Goal: Task Accomplishment & Management: Manage account settings

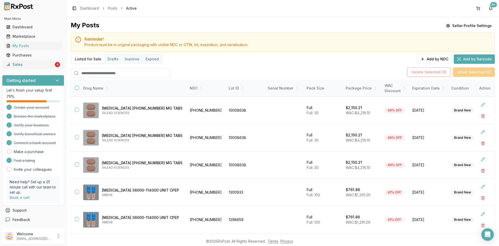
click at [27, 66] on div "Sales" at bounding box center [30, 64] width 48 height 5
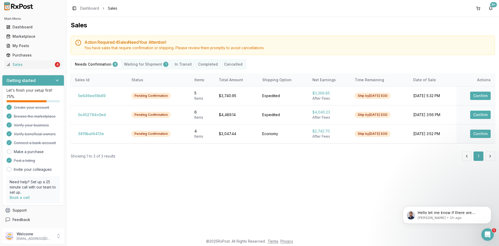
click at [143, 65] on Shipment "Waiting for Shipment 1" at bounding box center [146, 64] width 51 height 8
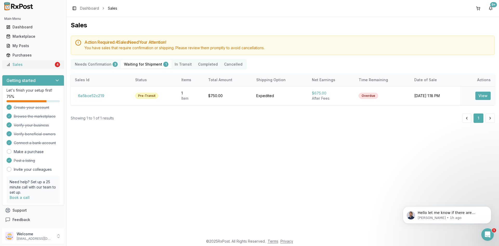
click at [33, 64] on div "Sales" at bounding box center [30, 64] width 48 height 5
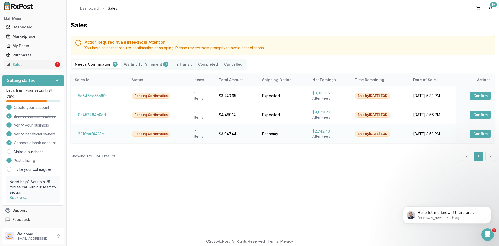
click at [477, 135] on button "Confirm" at bounding box center [480, 133] width 21 height 8
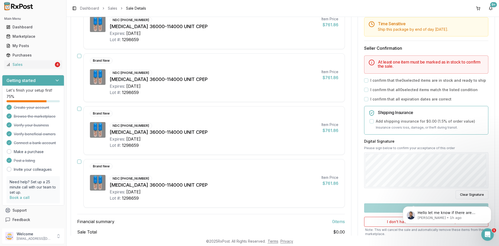
scroll to position [32, 0]
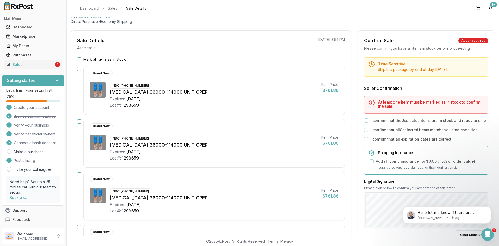
click at [80, 57] on button "Mark all items as in stock" at bounding box center [79, 59] width 4 height 4
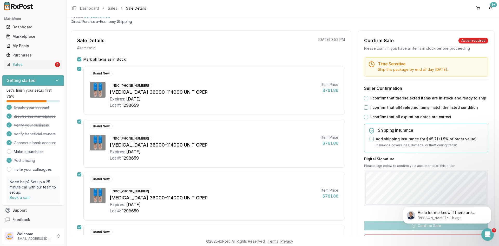
click at [365, 99] on button "I confirm that the 4 selected items are in stock and ready to ship" at bounding box center [366, 98] width 4 height 4
click at [365, 106] on button "I confirm that all 4 selected items match the listed condition" at bounding box center [366, 107] width 4 height 4
click at [365, 118] on button "I confirm that all expiration dates are correct" at bounding box center [366, 117] width 4 height 4
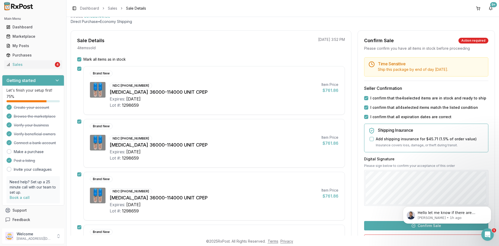
click at [393, 224] on button "Confirm Sale" at bounding box center [426, 225] width 124 height 9
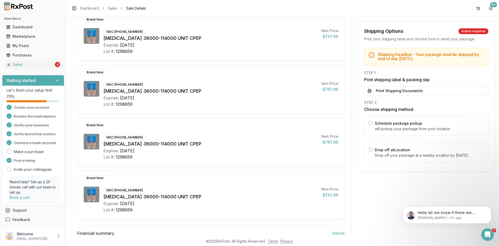
scroll to position [104, 0]
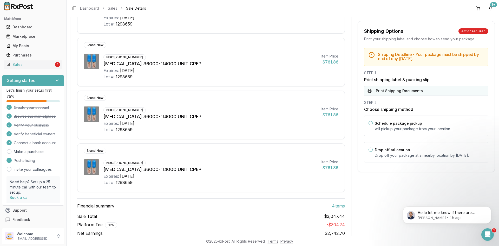
click at [392, 91] on button "Print Shipping Documents" at bounding box center [426, 91] width 124 height 10
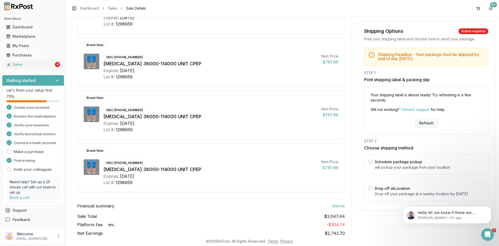
click at [424, 123] on button "Refresh" at bounding box center [426, 122] width 23 height 9
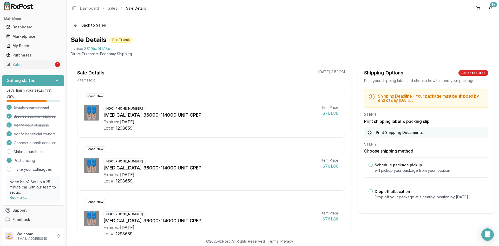
click at [404, 131] on button "Print Shipping Documents" at bounding box center [426, 132] width 124 height 10
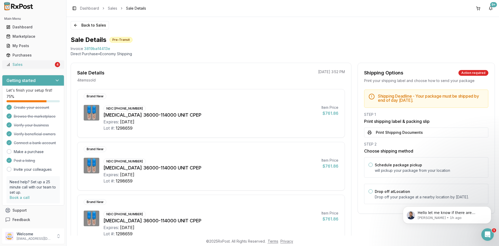
click at [27, 62] on div "Sales" at bounding box center [30, 64] width 48 height 5
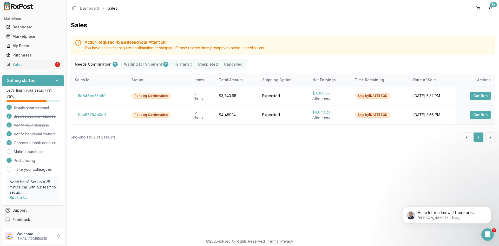
click at [140, 60] on div "Needs Confirmation 2 Waiting for Shipment 2 In Transit Completed Cancelled" at bounding box center [159, 64] width 176 height 10
click at [140, 67] on Shipment "Waiting for Shipment 2" at bounding box center [146, 64] width 51 height 8
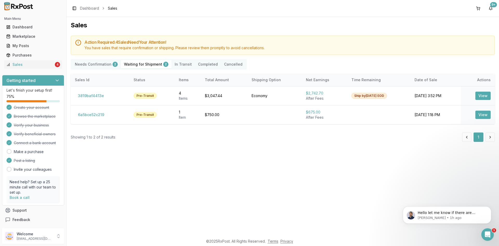
click at [141, 63] on Shipment "Waiting for Shipment 2" at bounding box center [146, 64] width 51 height 8
drag, startPoint x: 102, startPoint y: 115, endPoint x: 281, endPoint y: 158, distance: 184.0
click at [281, 158] on div "Sales Action Required: 4 Sale s Need Your Attention! You have sales that requir…" at bounding box center [283, 126] width 433 height 218
drag, startPoint x: 108, startPoint y: 114, endPoint x: 77, endPoint y: 114, distance: 30.4
click at [77, 114] on td "6a5bce52c219" at bounding box center [100, 114] width 59 height 19
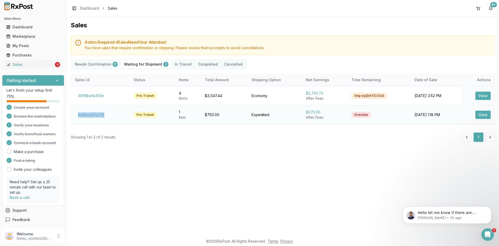
copy button "6a5bce52c219"
click at [472, 220] on div "Hello let me know if there are anymore issues with confirming orders everything…" at bounding box center [447, 214] width 88 height 17
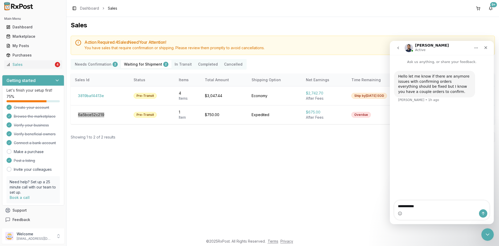
type textarea "**********"
click at [483, 215] on icon "Send a message…" at bounding box center [483, 213] width 4 height 4
type textarea "**********"
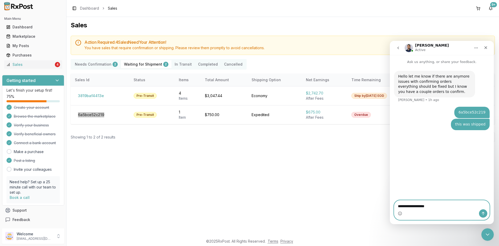
type textarea "**********"
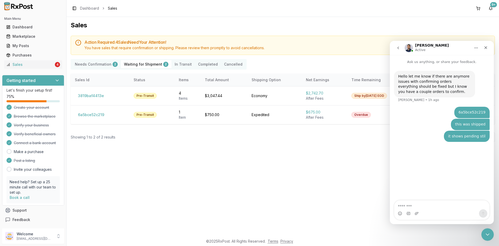
click at [236, 168] on div "Sales Action Required: 4 Sale s Need Your Attention! You have sales that requir…" at bounding box center [283, 126] width 433 height 218
click at [99, 63] on Confirmation "Needs Confirmation 2" at bounding box center [96, 64] width 49 height 8
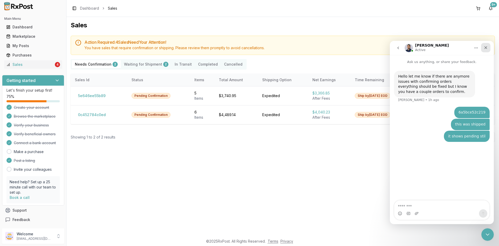
click at [485, 48] on icon "Close" at bounding box center [486, 48] width 4 height 4
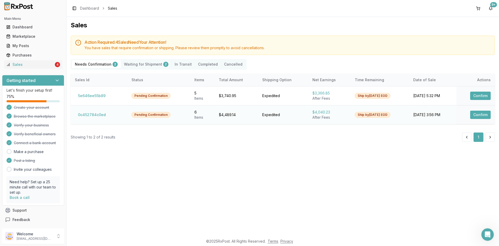
click at [480, 115] on button "Confirm" at bounding box center [480, 115] width 21 height 8
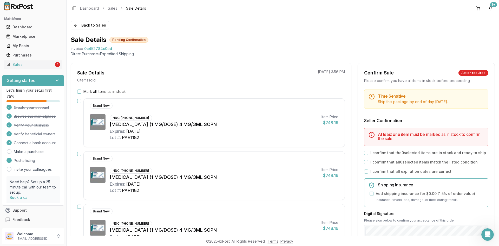
click at [80, 90] on button "Mark all items as in stock" at bounding box center [79, 91] width 4 height 4
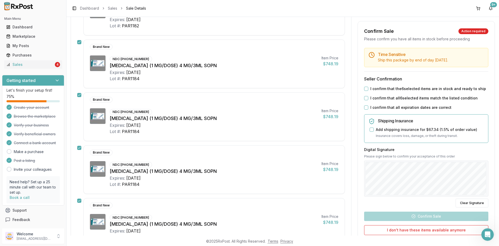
scroll to position [156, 0]
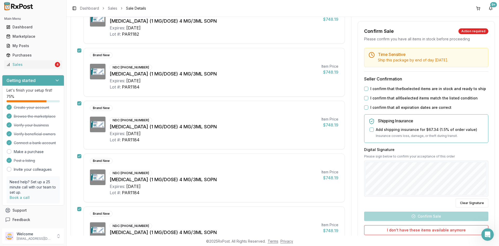
click at [365, 88] on button "I confirm that the 6 selected items are in stock and ready to ship" at bounding box center [366, 89] width 4 height 4
click at [366, 98] on button "I confirm that all 6 selected items match the listed condition" at bounding box center [366, 98] width 4 height 4
click at [365, 107] on button "I confirm that all expiration dates are correct" at bounding box center [366, 107] width 4 height 4
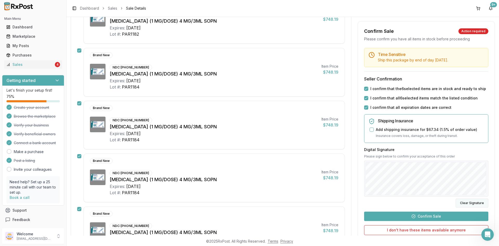
click at [458, 201] on button "Clear Signature" at bounding box center [472, 202] width 33 height 9
click at [425, 214] on button "Confirm Sale" at bounding box center [426, 215] width 124 height 9
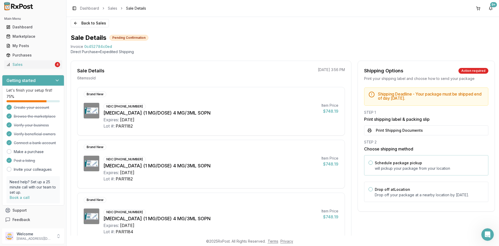
scroll to position [0, 0]
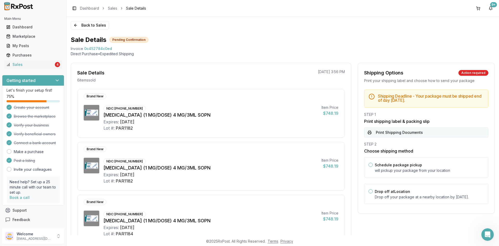
click at [410, 133] on button "Print Shipping Documents" at bounding box center [426, 132] width 124 height 10
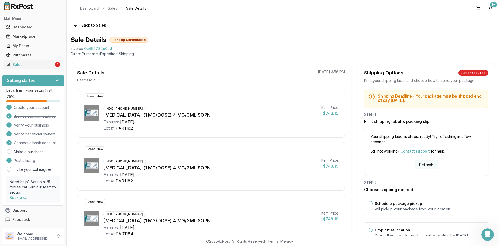
click at [419, 164] on button "Refresh" at bounding box center [426, 164] width 23 height 9
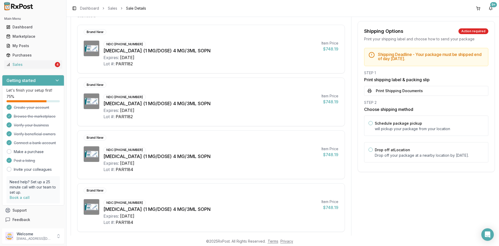
scroll to position [50, 0]
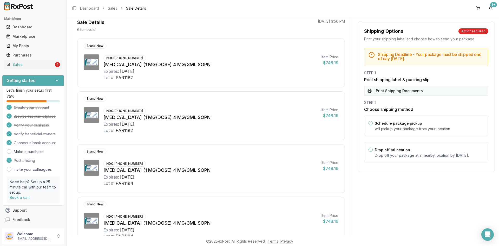
click at [398, 91] on button "Print Shipping Documents" at bounding box center [426, 91] width 124 height 10
click at [34, 66] on div "Sales" at bounding box center [30, 64] width 48 height 5
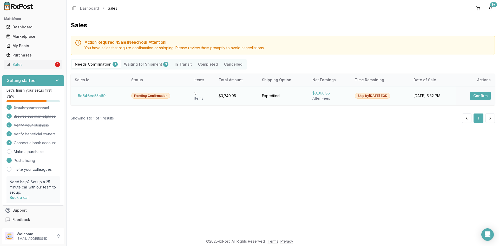
click at [475, 96] on button "Confirm" at bounding box center [480, 96] width 21 height 8
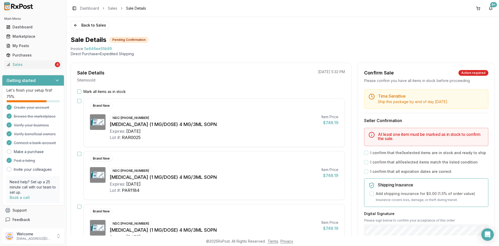
click at [80, 91] on button "Mark all items as in stock" at bounding box center [79, 91] width 4 height 4
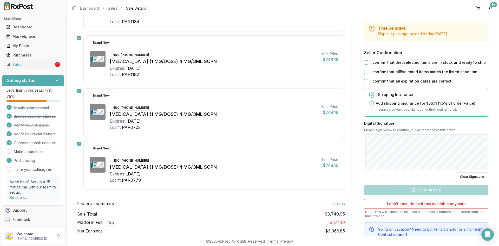
scroll to position [182, 0]
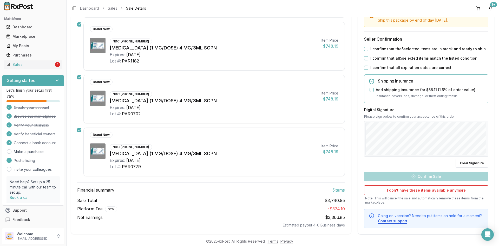
click at [365, 49] on button "I confirm that the 5 selected items are in stock and ready to ship" at bounding box center [366, 49] width 4 height 4
click at [365, 59] on button "I confirm that all 5 selected items match the listed condition" at bounding box center [366, 58] width 4 height 4
click at [365, 66] on button "I confirm that all expiration dates are correct" at bounding box center [366, 68] width 4 height 4
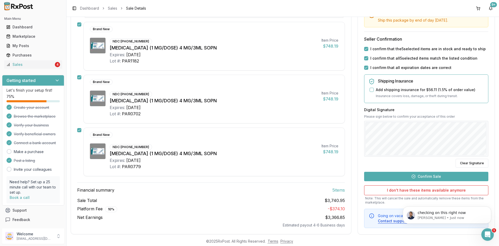
scroll to position [0, 0]
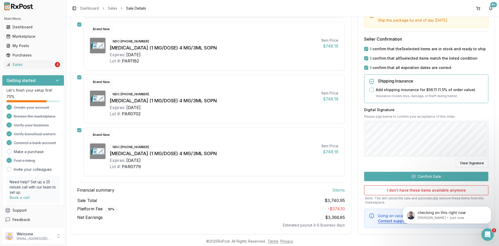
click at [419, 176] on button "Confirm Sale" at bounding box center [426, 175] width 124 height 9
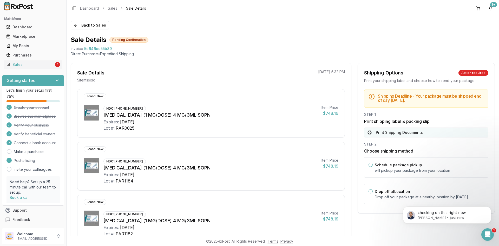
click at [403, 131] on button "Print Shipping Documents" at bounding box center [426, 132] width 124 height 10
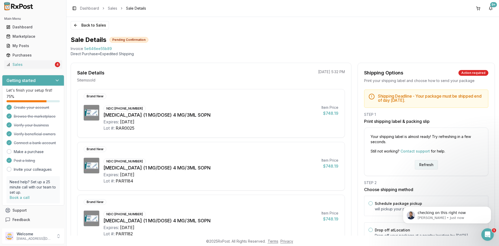
click at [419, 165] on button "Refresh" at bounding box center [426, 164] width 23 height 9
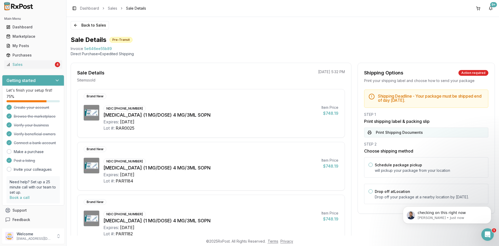
click at [399, 132] on button "Print Shipping Documents" at bounding box center [426, 132] width 124 height 10
click at [446, 214] on p "checking on this right now" at bounding box center [451, 212] width 67 height 5
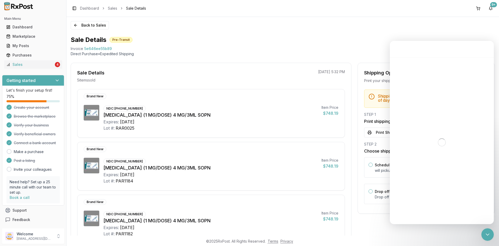
scroll to position [1, 0]
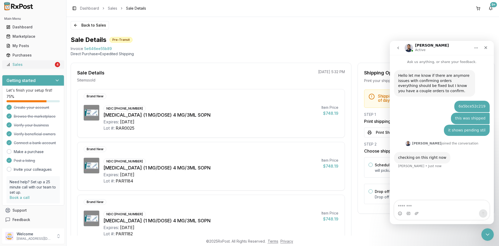
click at [29, 66] on div "Sales" at bounding box center [30, 64] width 48 height 5
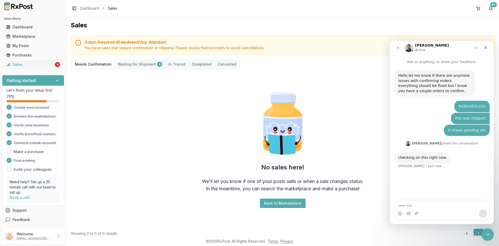
click at [130, 66] on Shipment "Waiting for Shipment 4" at bounding box center [140, 64] width 51 height 8
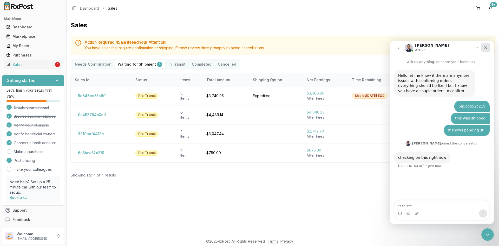
click at [487, 48] on icon "Close" at bounding box center [486, 48] width 4 height 4
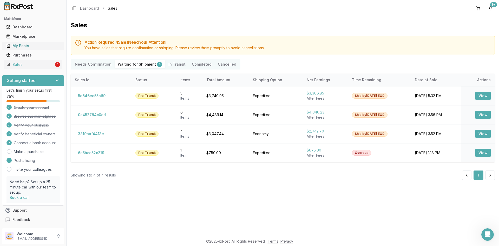
click at [33, 44] on div "My Posts" at bounding box center [33, 45] width 54 height 5
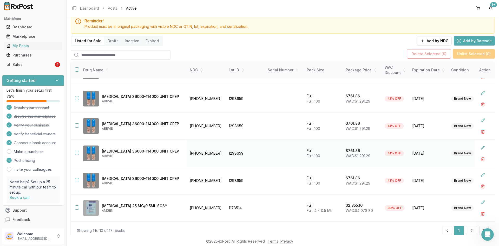
scroll to position [35, 0]
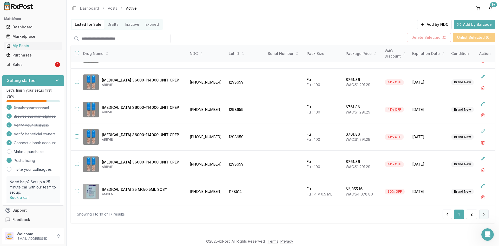
click at [483, 216] on button at bounding box center [483, 213] width 9 height 9
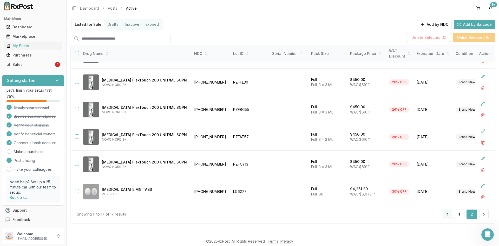
click at [445, 215] on button at bounding box center [447, 213] width 9 height 9
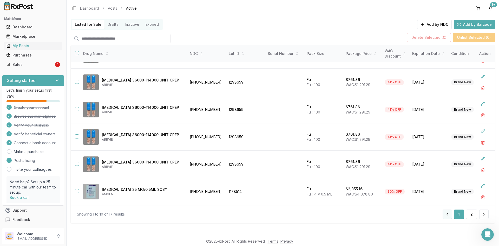
click at [445, 214] on button at bounding box center [447, 213] width 9 height 9
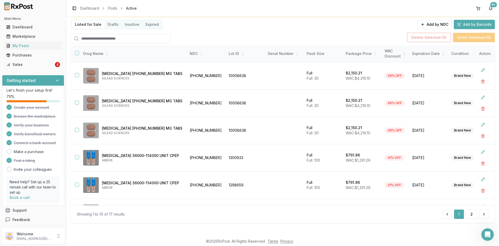
scroll to position [26, 0]
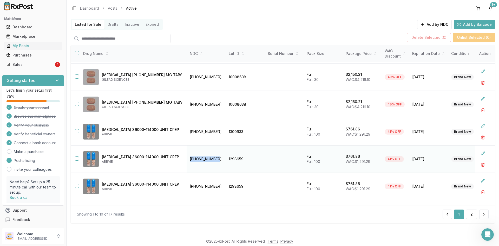
drag, startPoint x: 193, startPoint y: 158, endPoint x: 166, endPoint y: 161, distance: 26.4
click at [187, 161] on td "00032-3016-13" at bounding box center [206, 158] width 39 height 27
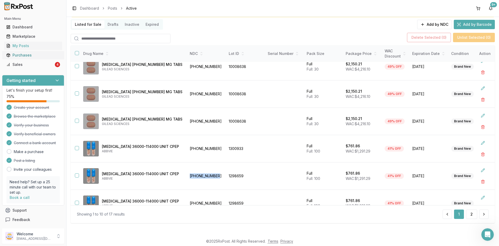
scroll to position [0, 0]
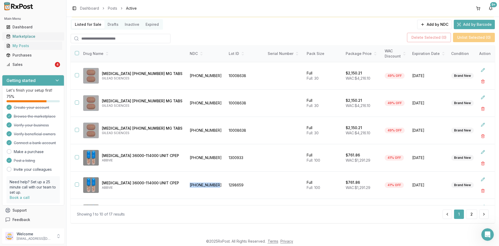
click at [28, 36] on div "Marketplace" at bounding box center [33, 36] width 54 height 5
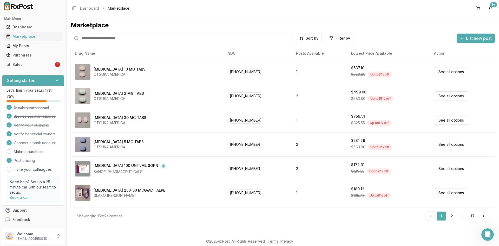
paste input "**********"
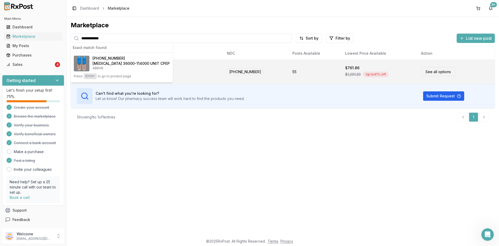
type input "**********"
click at [431, 71] on link "See all options" at bounding box center [438, 71] width 34 height 9
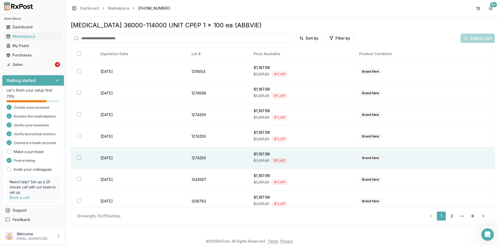
scroll to position [70, 0]
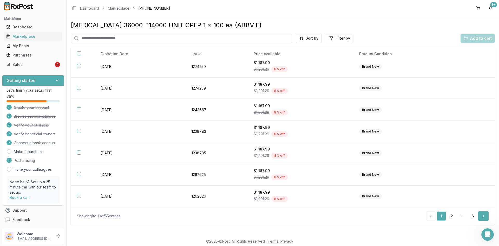
click at [482, 216] on link "Next" at bounding box center [483, 215] width 10 height 9
click at [484, 216] on link "Next" at bounding box center [483, 215] width 10 height 9
click at [481, 216] on link "Next" at bounding box center [483, 215] width 10 height 9
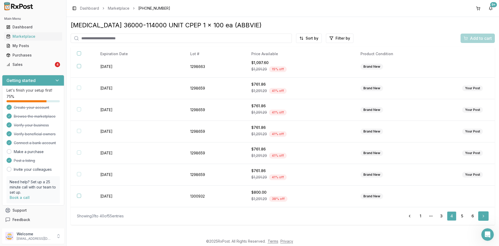
click at [484, 217] on link "Next" at bounding box center [483, 215] width 10 height 9
click at [483, 216] on link "Next" at bounding box center [483, 215] width 10 height 9
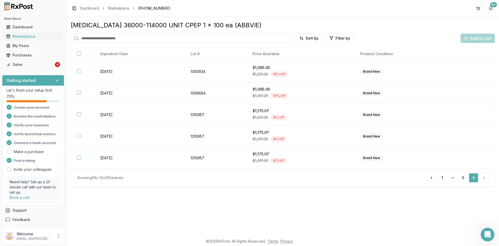
click at [486, 234] on icon "Open Intercom Messenger" at bounding box center [487, 233] width 4 height 4
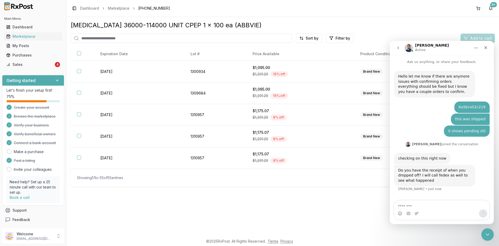
click at [416, 206] on textarea "Message…" at bounding box center [441, 204] width 95 height 9
type textarea "*"
type textarea "**********"
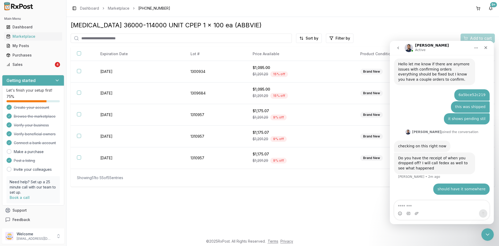
click at [327, 205] on div "Creon 36000-114000 UNIT CPEP 1 x 100 ea (ABBVIE) Sort by Filter by Add to cart …" at bounding box center [283, 126] width 433 height 218
click at [487, 49] on icon "Close" at bounding box center [486, 48] width 4 height 4
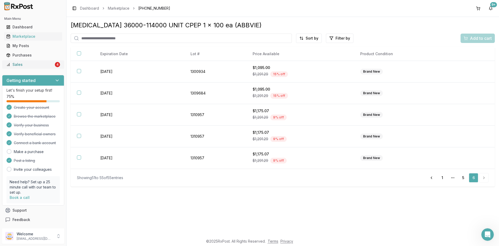
click at [33, 63] on div "Sales" at bounding box center [30, 64] width 48 height 5
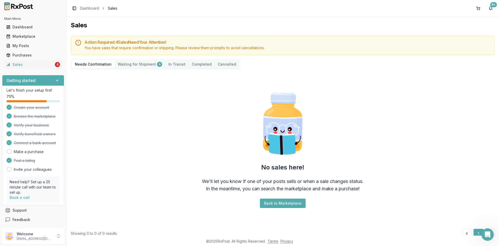
click at [152, 64] on Shipment "Waiting for Shipment 4" at bounding box center [140, 64] width 51 height 8
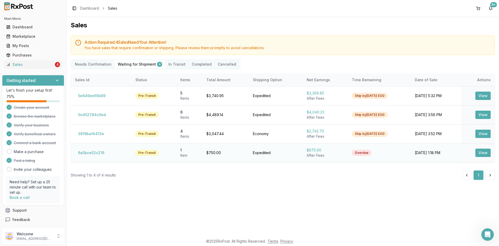
click at [486, 152] on button "View" at bounding box center [483, 152] width 15 height 8
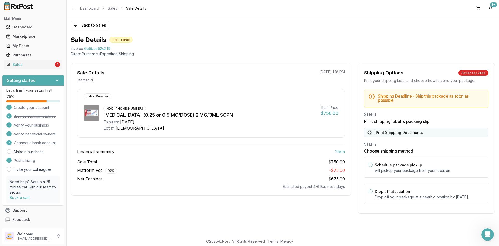
click at [406, 133] on button "Print Shipping Documents" at bounding box center [426, 132] width 124 height 10
click at [484, 240] on html at bounding box center [487, 233] width 12 height 12
click at [18, 61] on link "Sales 4" at bounding box center [33, 64] width 58 height 9
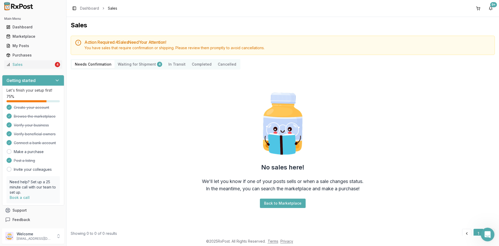
click at [485, 233] on icon "Open Intercom Messenger" at bounding box center [487, 233] width 9 height 9
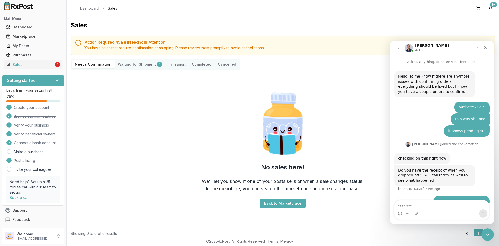
scroll to position [12, 0]
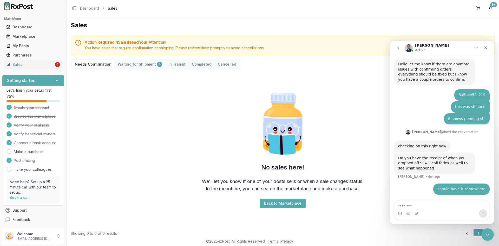
click at [474, 233] on button "1" at bounding box center [479, 233] width 10 height 9
click at [14, 48] on div "My Posts" at bounding box center [33, 45] width 54 height 5
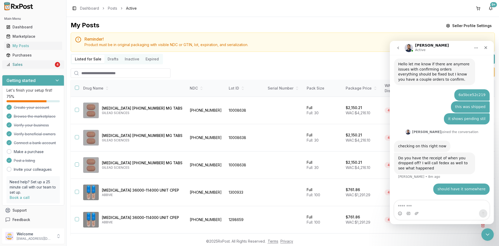
click at [23, 68] on link "Sales 4" at bounding box center [33, 64] width 58 height 9
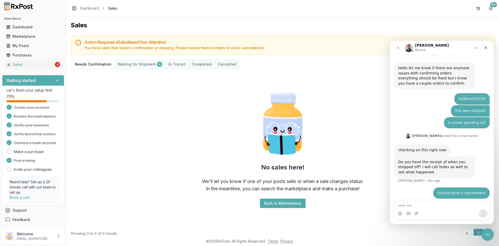
scroll to position [12, 0]
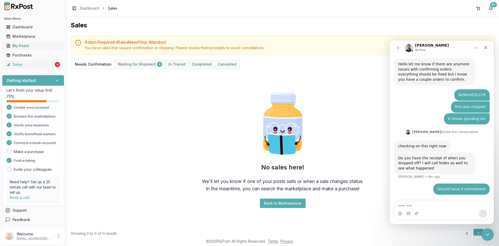
click at [28, 48] on link "My Posts" at bounding box center [33, 45] width 58 height 9
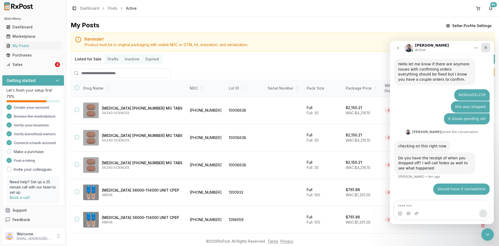
click at [487, 47] on icon "Close" at bounding box center [486, 47] width 3 height 3
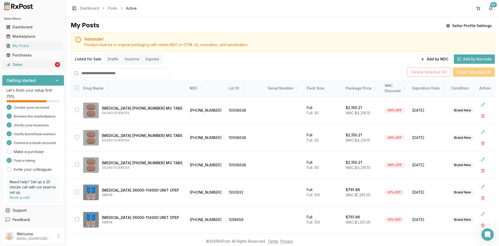
click at [16, 66] on div "Sales" at bounding box center [30, 64] width 48 height 5
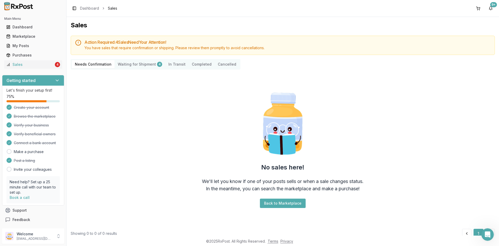
click at [140, 64] on Shipment "Waiting for Shipment 4" at bounding box center [140, 64] width 51 height 8
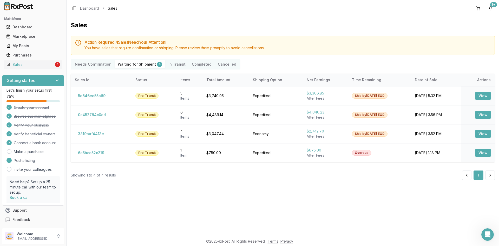
click at [171, 66] on Transit "In Transit" at bounding box center [176, 64] width 23 height 8
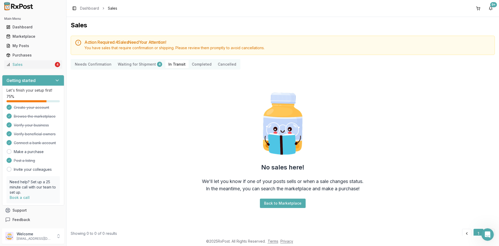
click at [193, 63] on button "Completed" at bounding box center [202, 64] width 26 height 8
